Goal: Check status: Check status

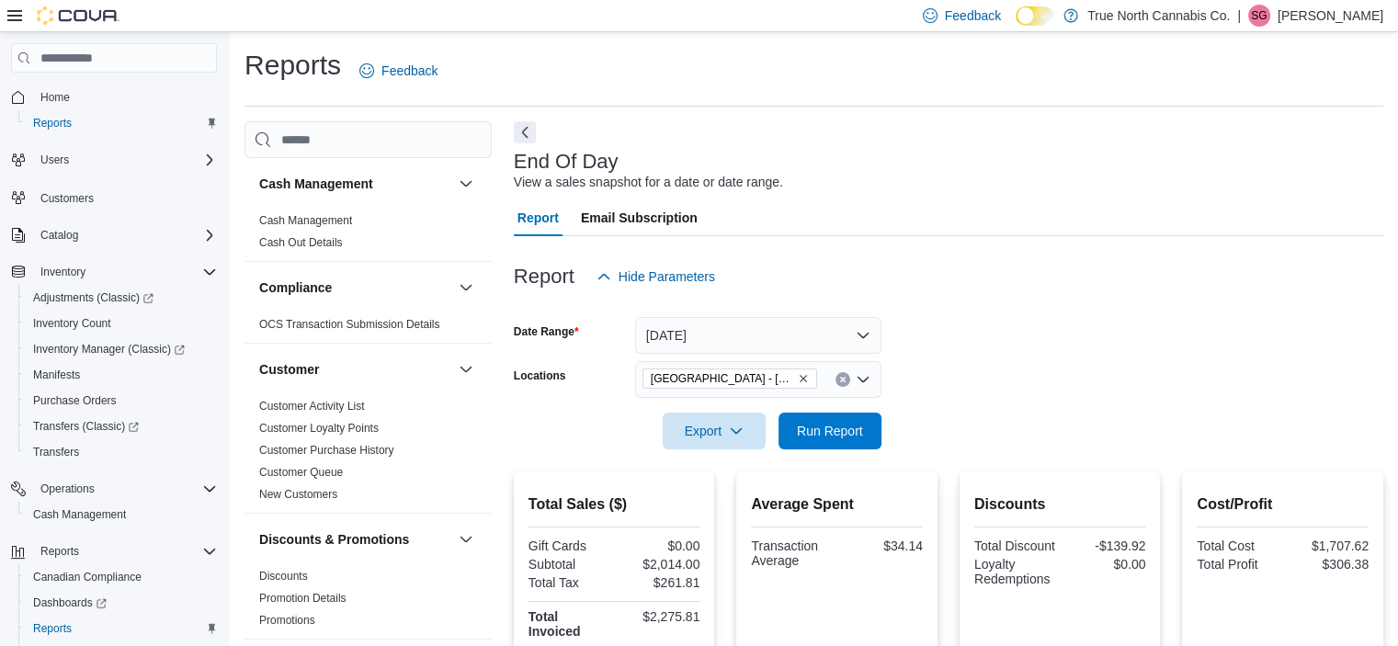
scroll to position [521, 0]
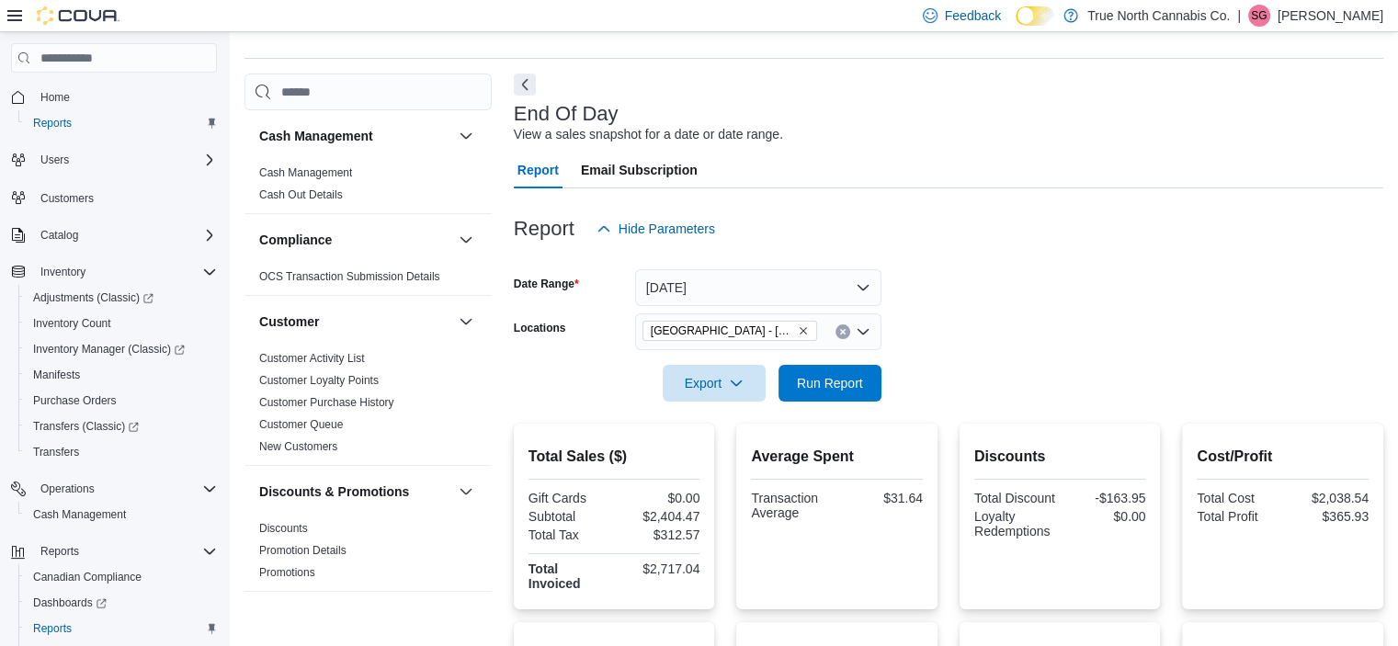
scroll to position [85, 0]
